Goal: Task Accomplishment & Management: Use online tool/utility

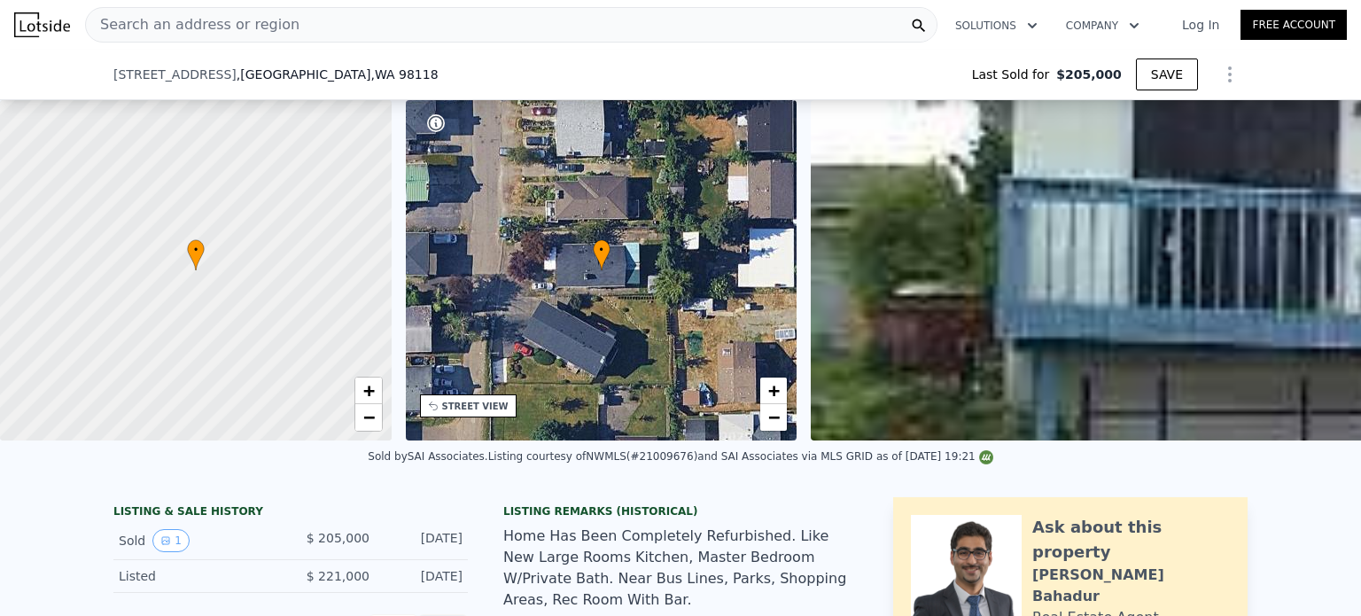
scroll to position [819, 0]
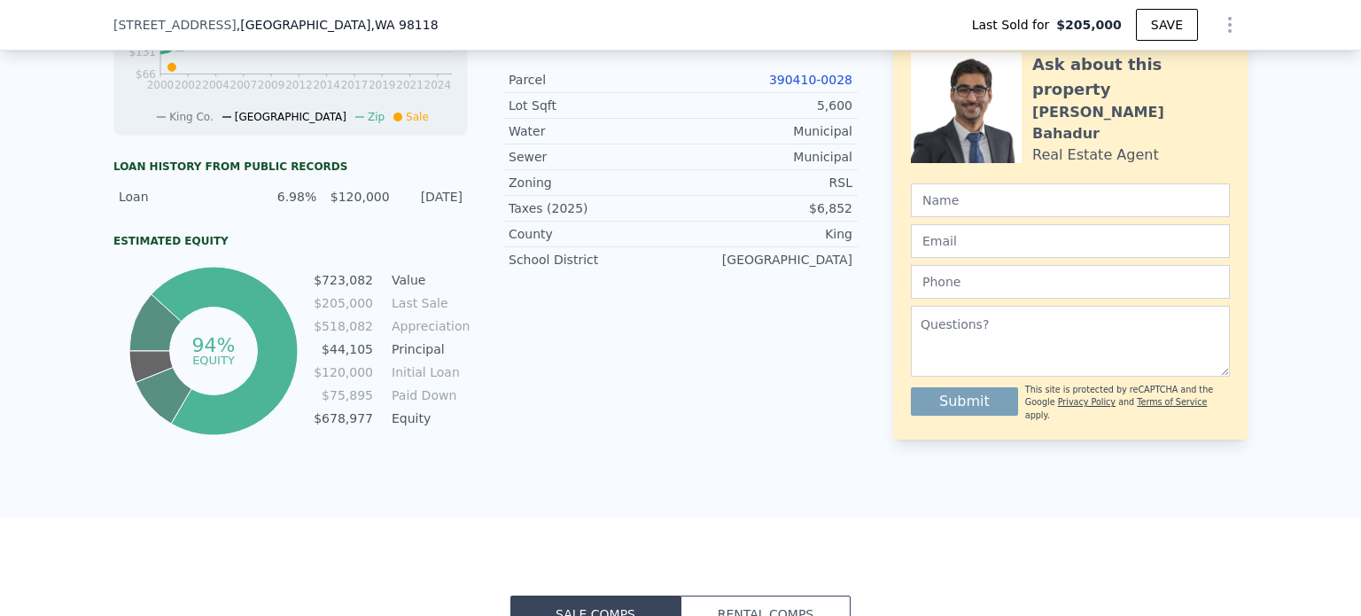
click at [829, 73] on link "390410-0028" at bounding box center [810, 80] width 83 height 14
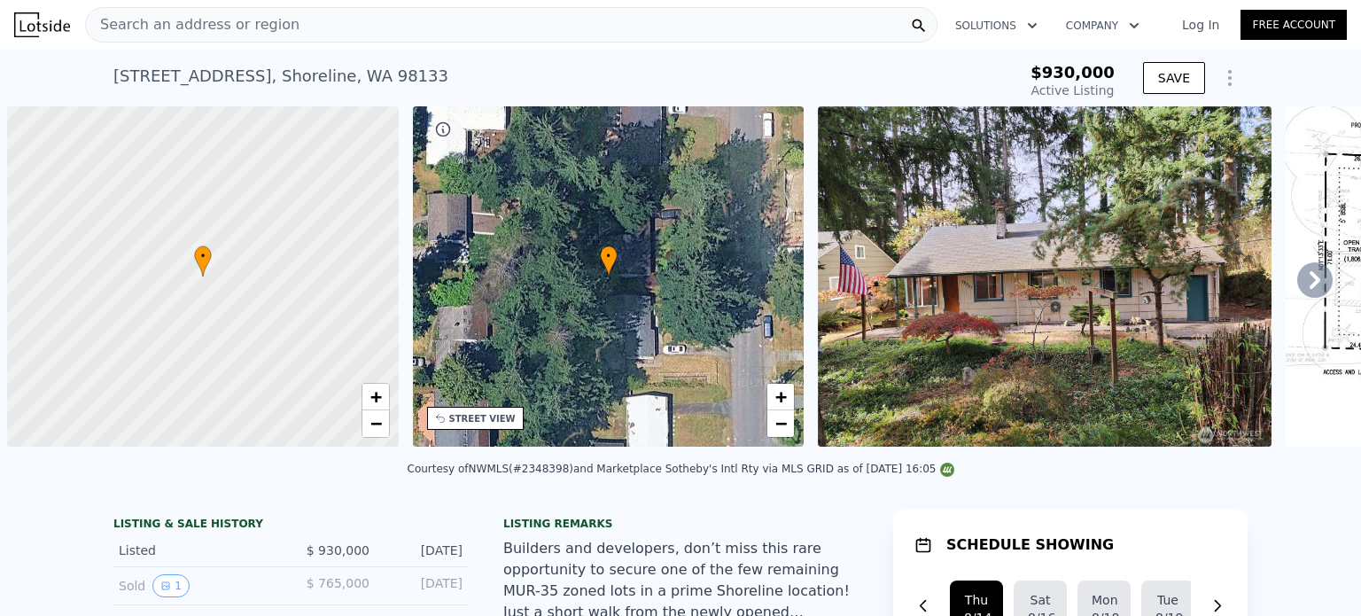
scroll to position [0, 7]
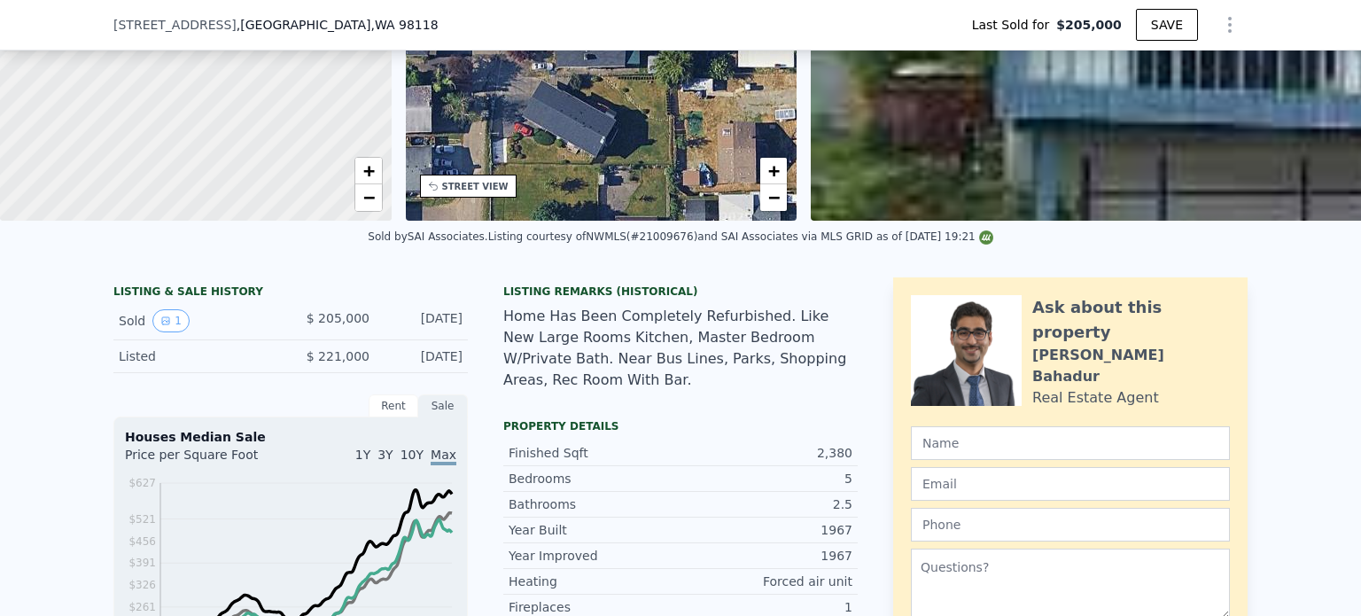
scroll to position [600, 0]
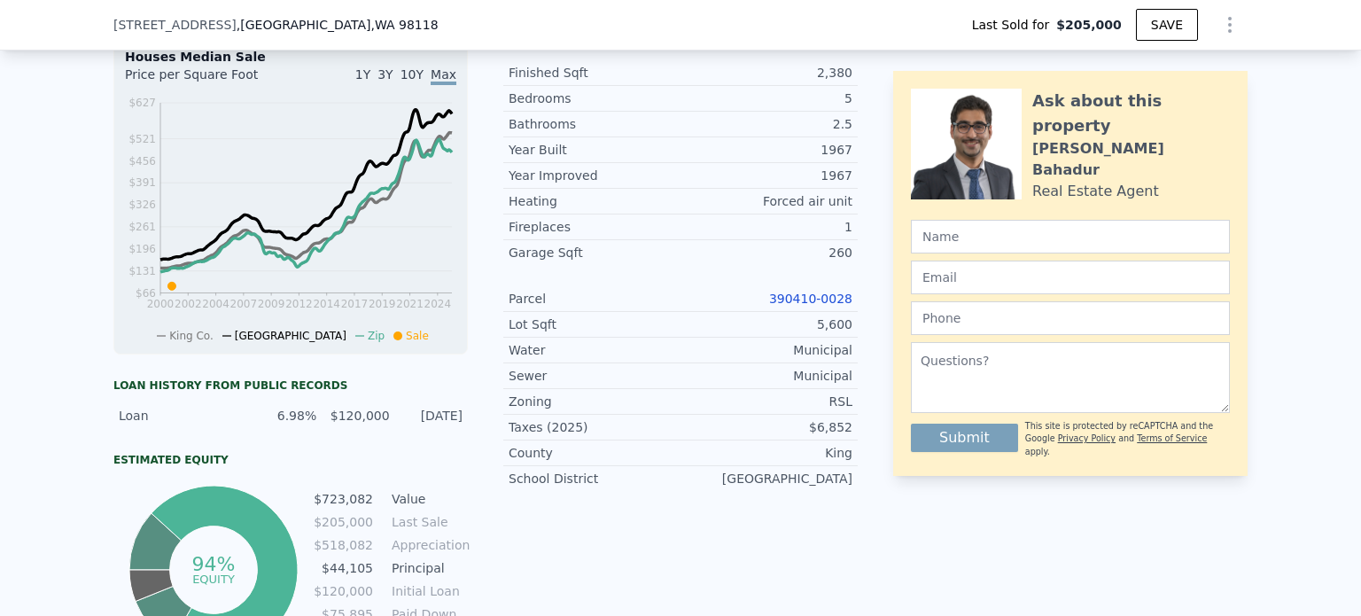
type input "$ 934,000"
type input "$ 641,460"
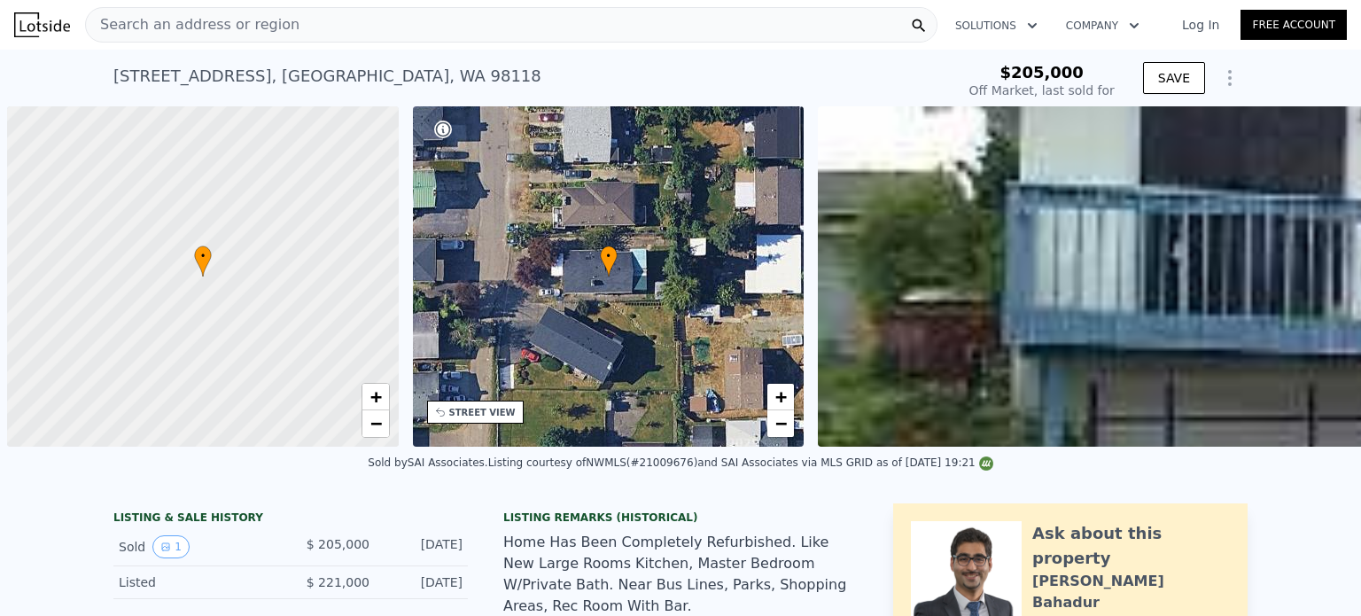
click at [476, 24] on div "Search an address or region" at bounding box center [511, 24] width 852 height 35
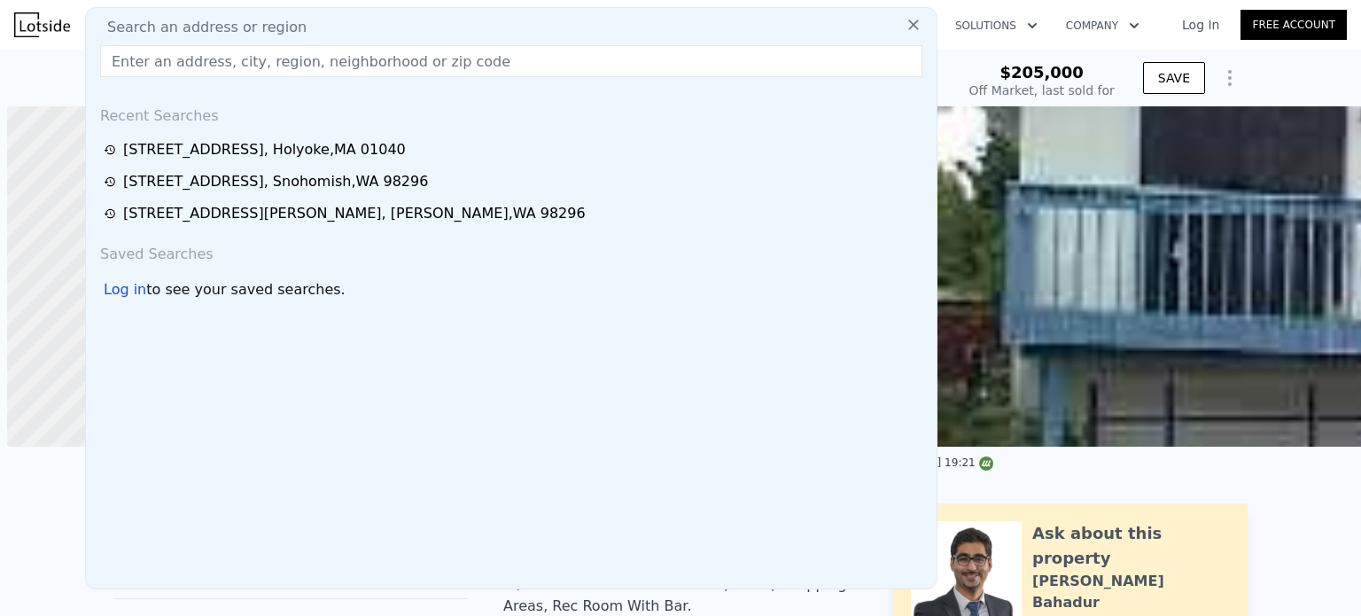
scroll to position [0, 7]
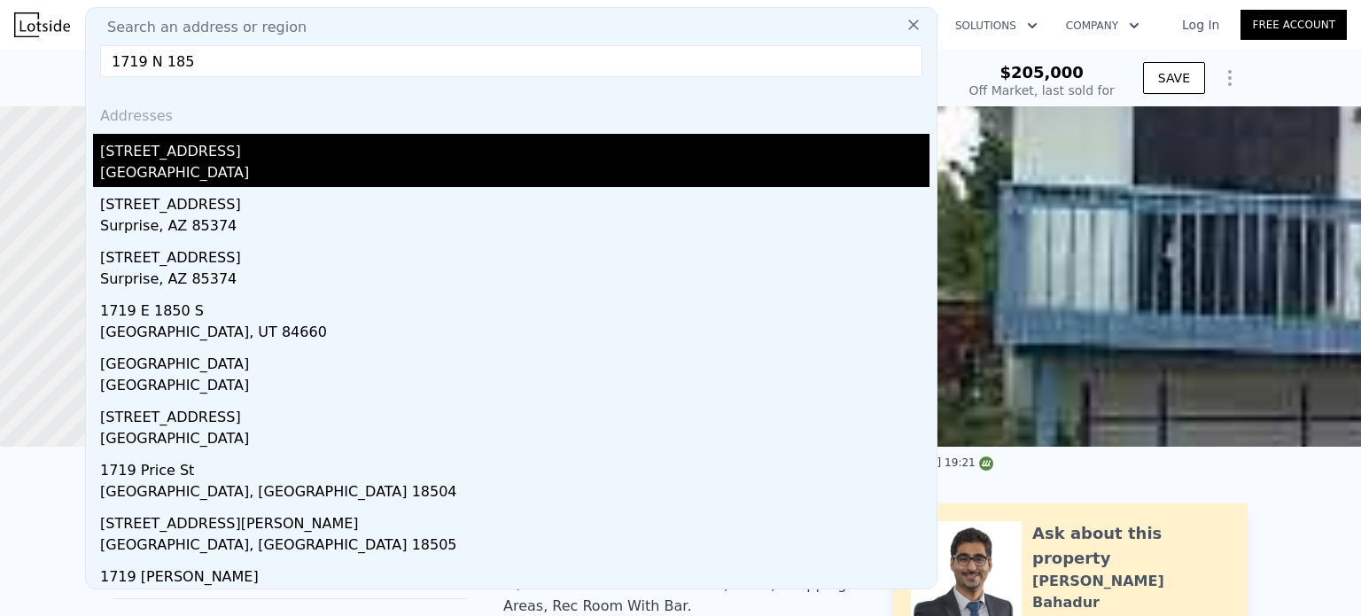
type input "1719 N 185"
click at [125, 170] on div "[GEOGRAPHIC_DATA]" at bounding box center [514, 174] width 829 height 25
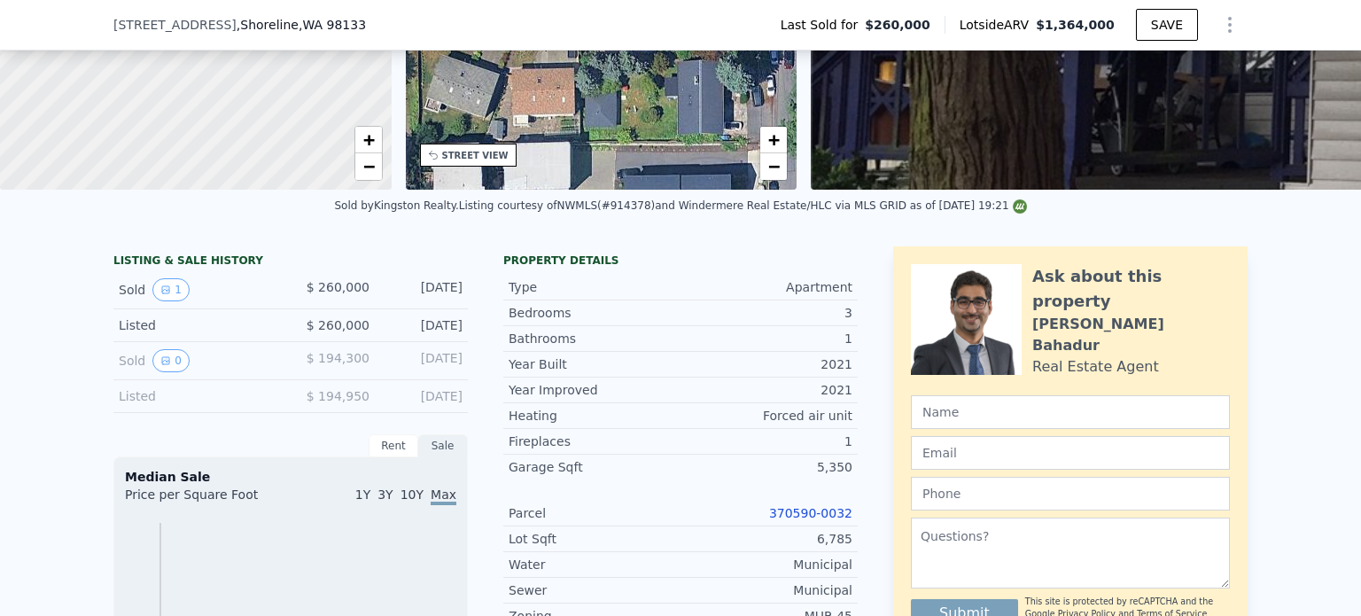
scroll to position [364, 0]
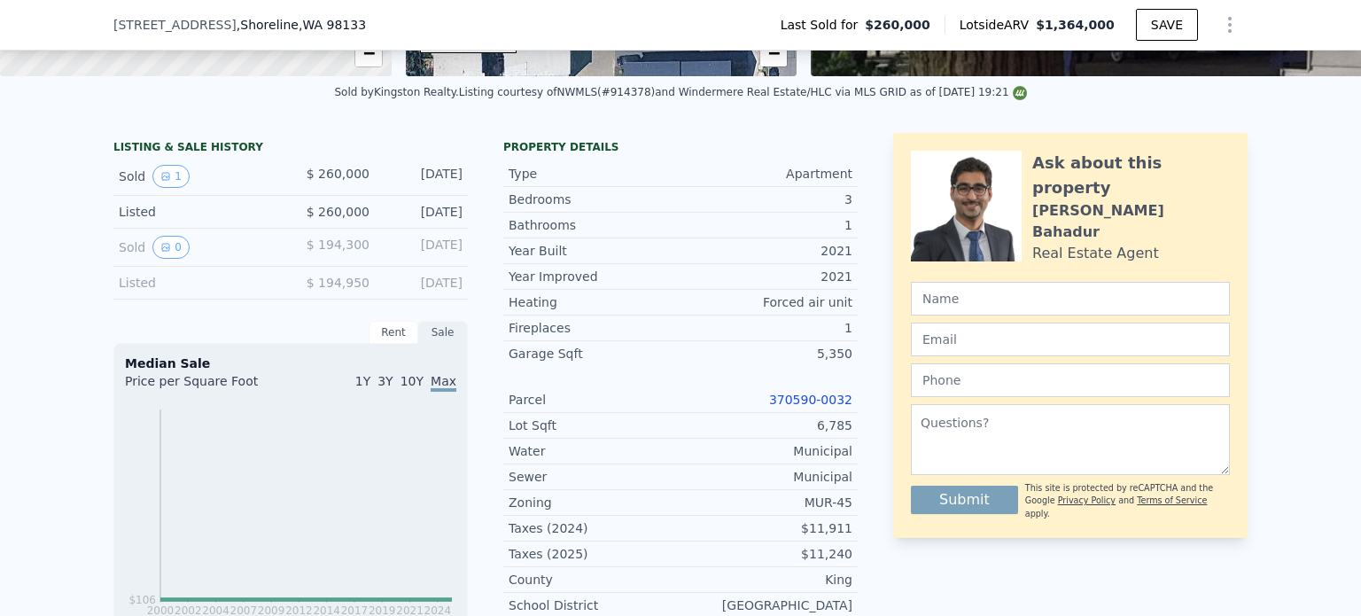
click at [809, 407] on link "370590-0032" at bounding box center [810, 400] width 83 height 14
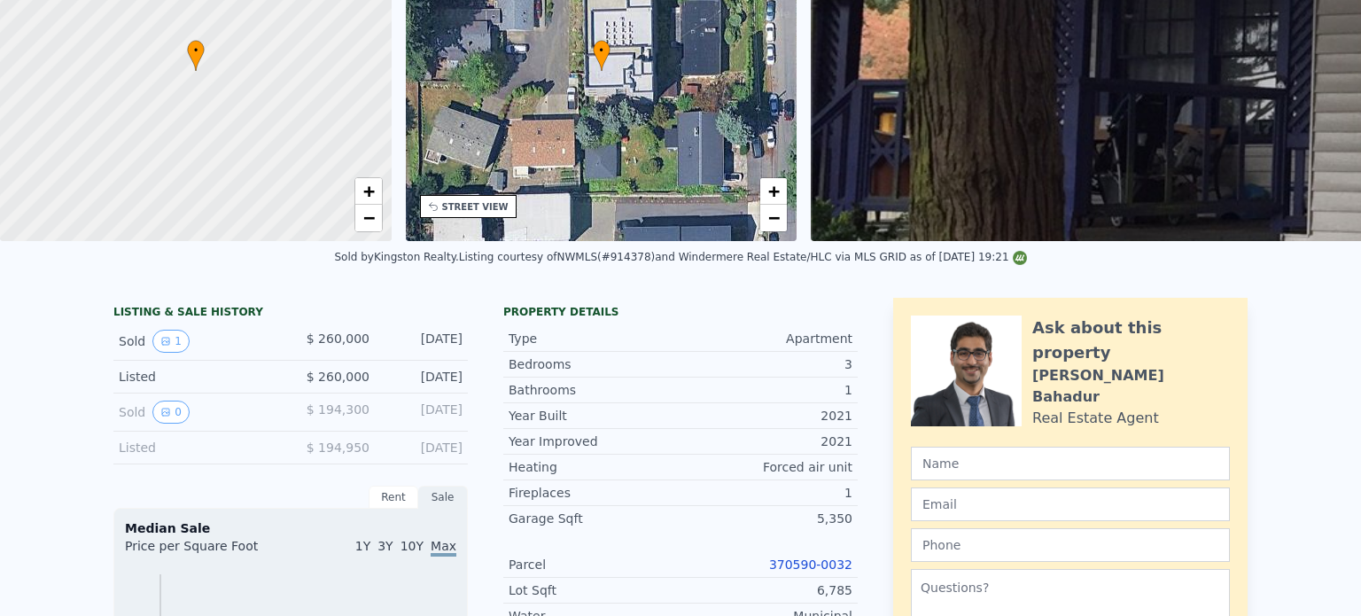
scroll to position [0, 0]
